Goal: Information Seeking & Learning: Check status

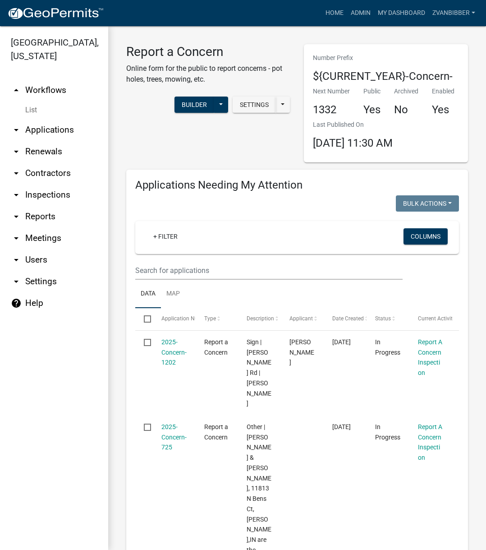
select select "1: 25"
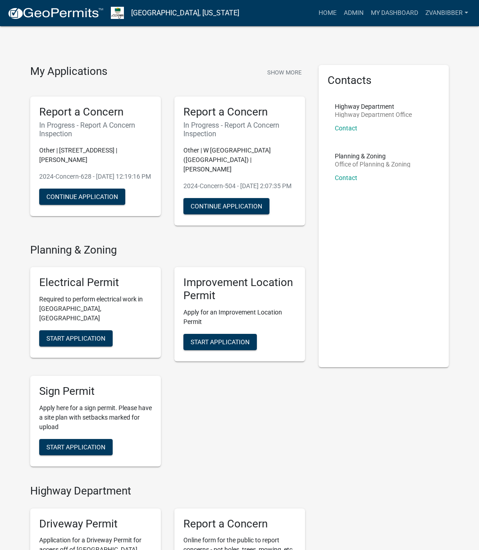
click at [353, 22] on nav "Morgan County, Indiana more_horiz Home Admin My Dashboard zvanbibber Admin Acco…" at bounding box center [239, 13] width 479 height 26
click at [355, 14] on link "Admin" at bounding box center [353, 13] width 27 height 17
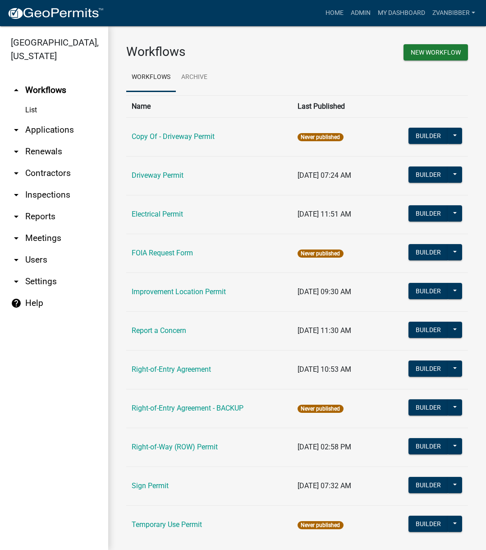
scroll to position [19, 0]
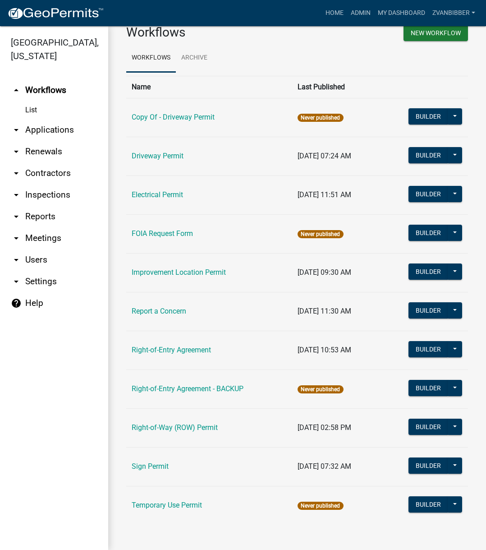
click at [166, 313] on link "Report a Concern" at bounding box center [159, 311] width 55 height 9
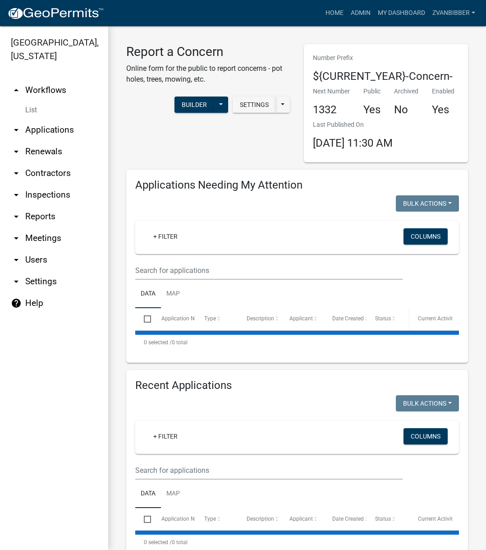
select select "1: 25"
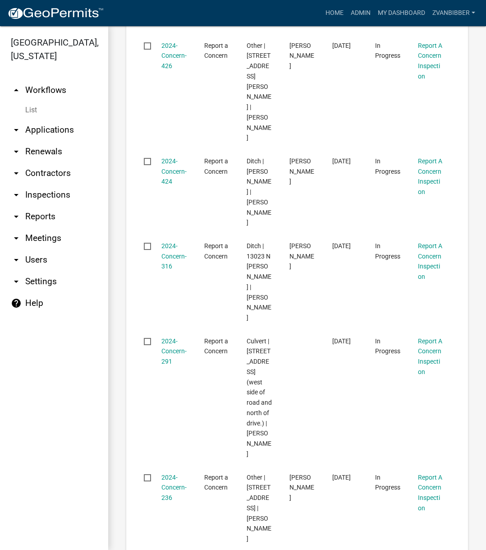
scroll to position [1339, 0]
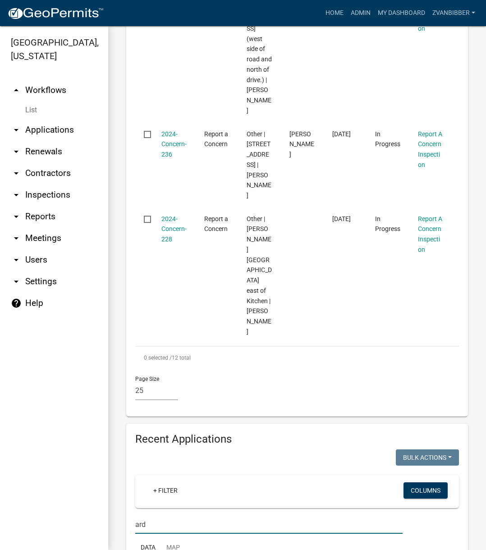
scroll to position [1456, 0]
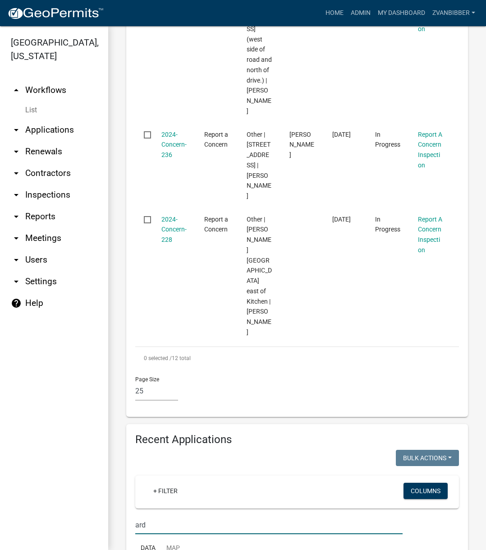
click at [136, 515] on input "ard" at bounding box center [268, 524] width 267 height 18
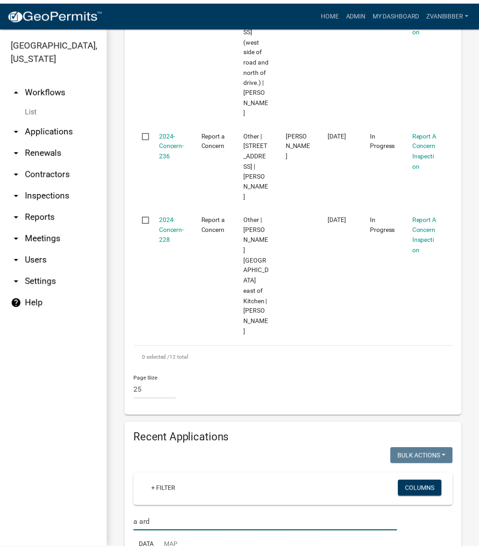
scroll to position [1375, 0]
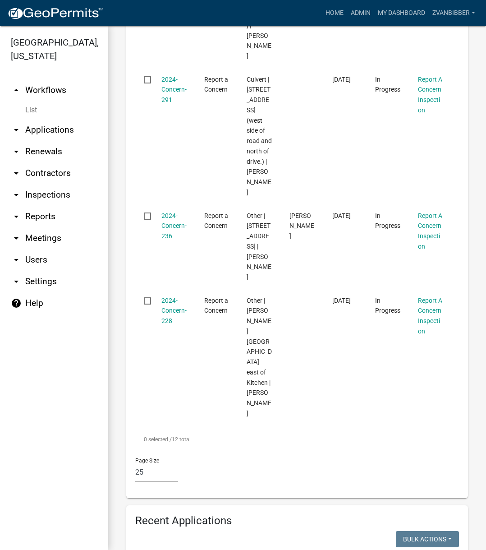
type input "a ard"
click at [331, 14] on link "Home" at bounding box center [334, 13] width 25 height 17
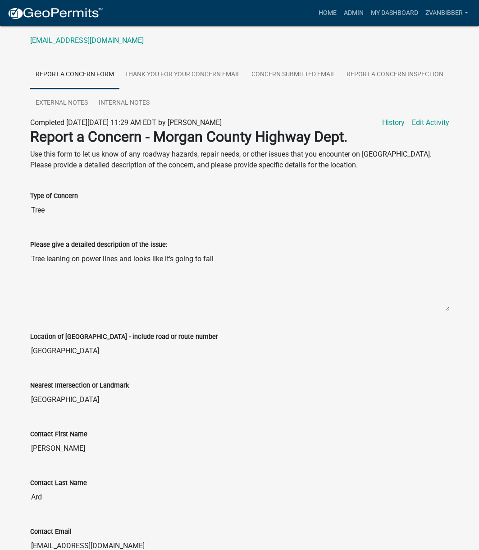
scroll to position [135, 0]
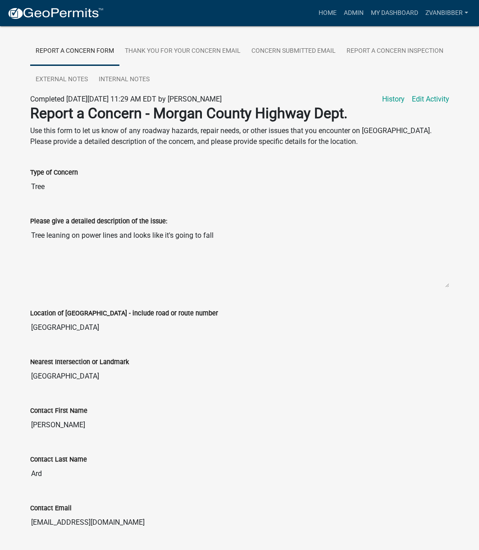
click at [116, 243] on textarea "Tree leaning on power lines and looks like it's going to fall" at bounding box center [239, 256] width 419 height 61
click at [41, 238] on textarea "Tree leaning on power lines and looks like it's going to fall" at bounding box center [239, 256] width 419 height 61
drag, startPoint x: 41, startPoint y: 238, endPoint x: 241, endPoint y: 241, distance: 200.7
click at [241, 241] on textarea "Tree leaning on power lines and looks like it's going to fall" at bounding box center [239, 256] width 419 height 61
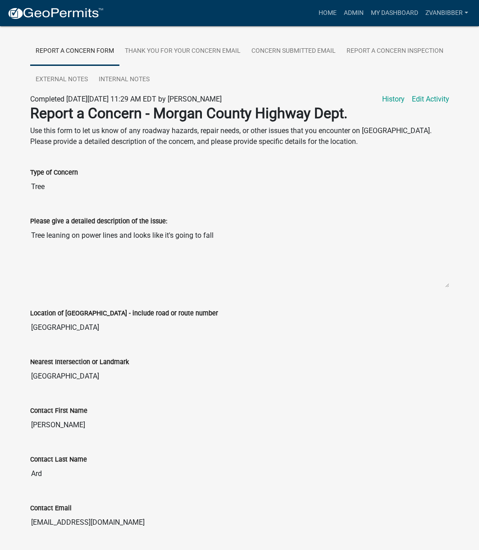
click at [113, 209] on div "Please give a detailed description of the issue: Tree leaning on power lines an…" at bounding box center [239, 245] width 419 height 85
